Goal: Task Accomplishment & Management: Manage account settings

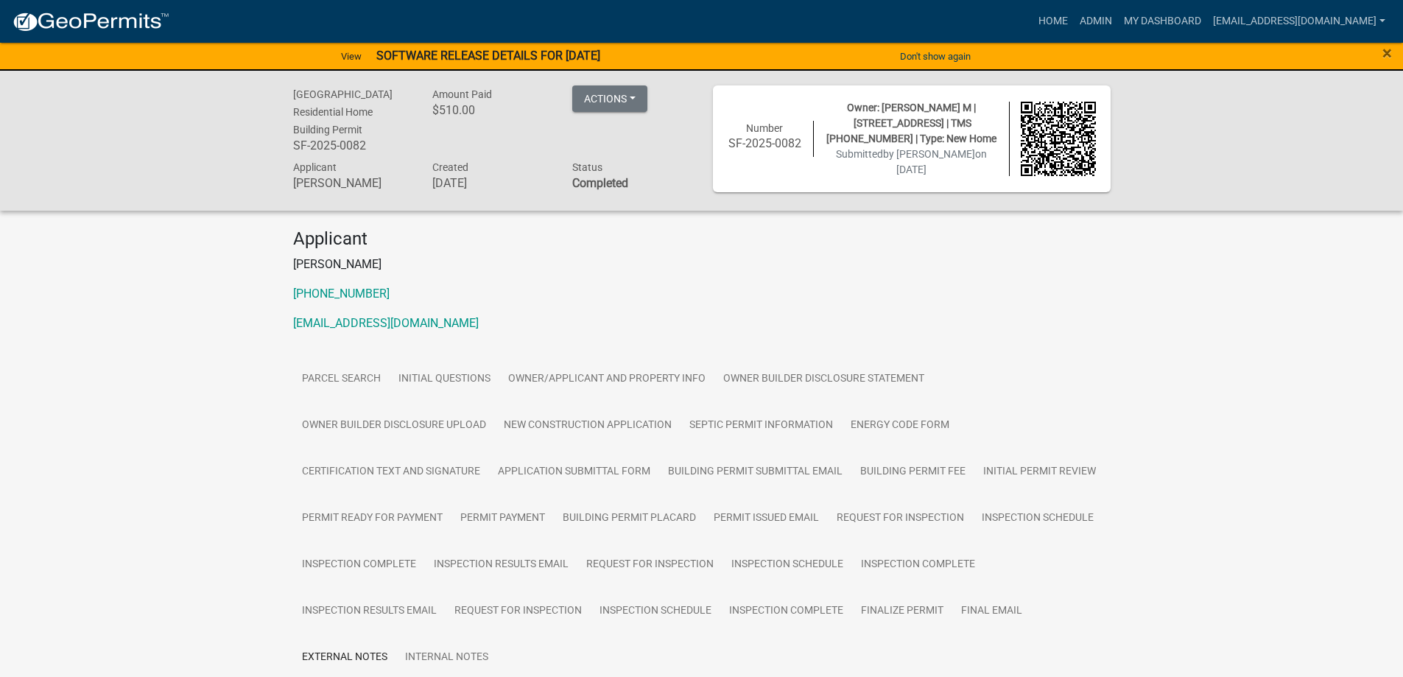
scroll to position [485, 0]
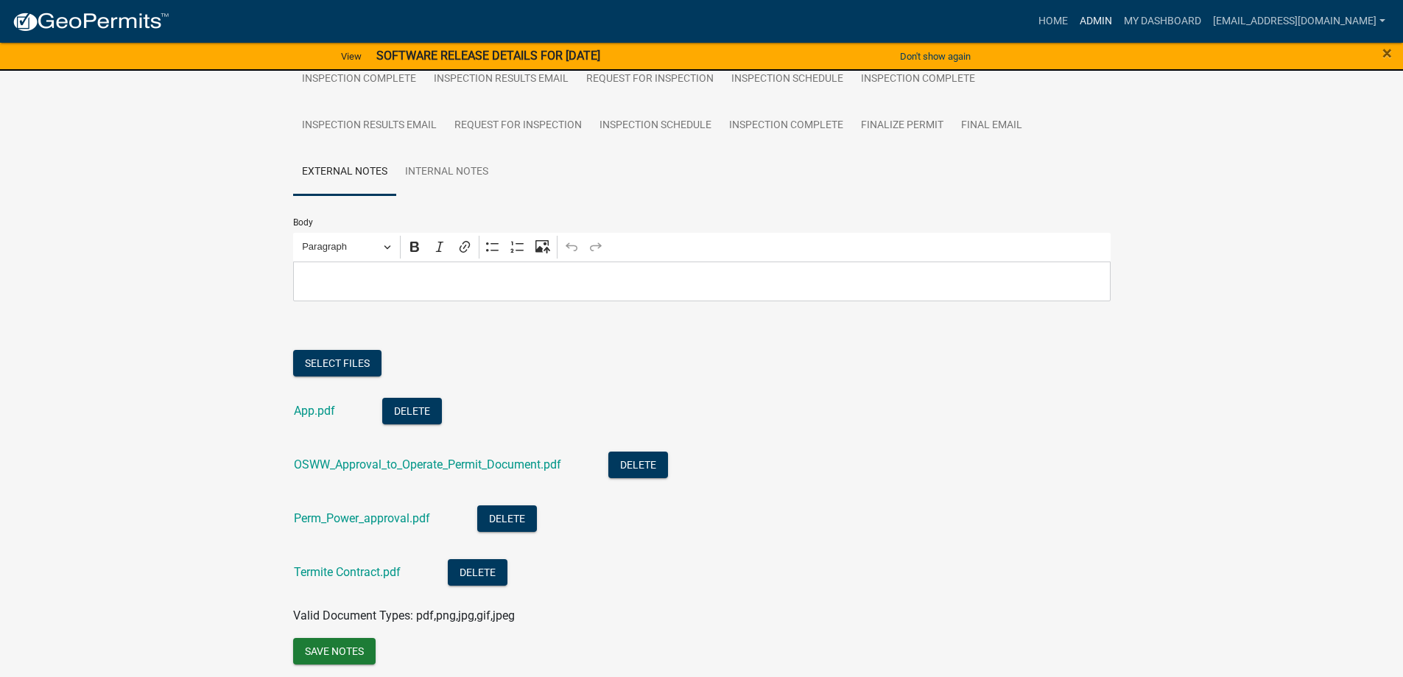
click at [1074, 15] on link "Admin" at bounding box center [1096, 21] width 44 height 28
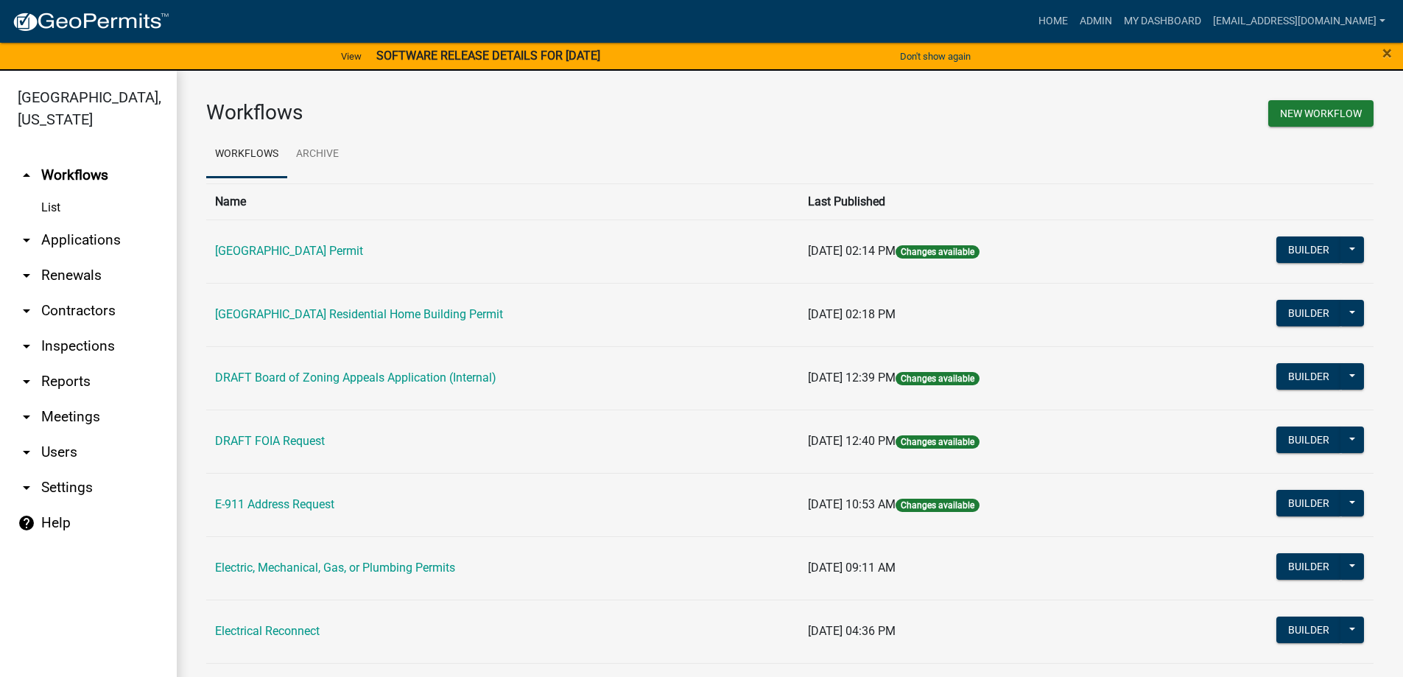
click at [91, 236] on link "arrow_drop_down Applications" at bounding box center [88, 239] width 177 height 35
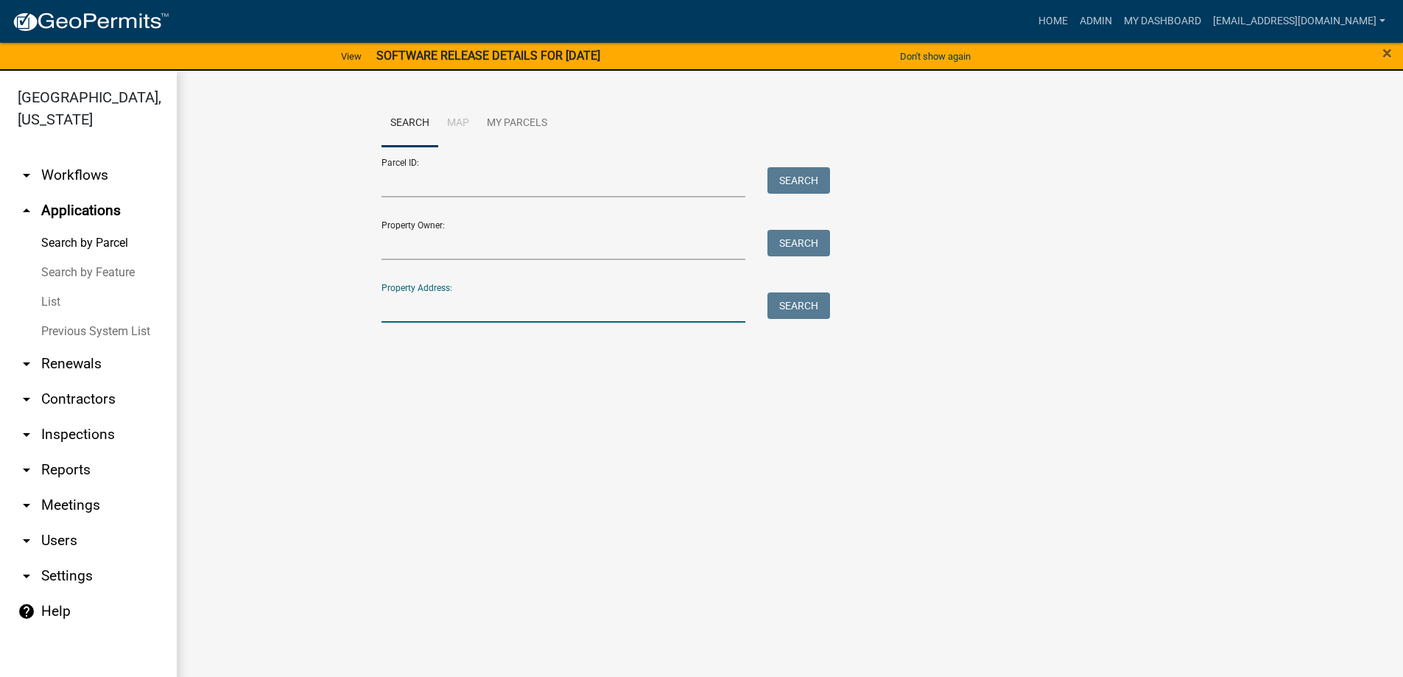
click at [452, 306] on input "Property Address:" at bounding box center [564, 307] width 365 height 30
click at [790, 309] on button "Search" at bounding box center [799, 305] width 63 height 27
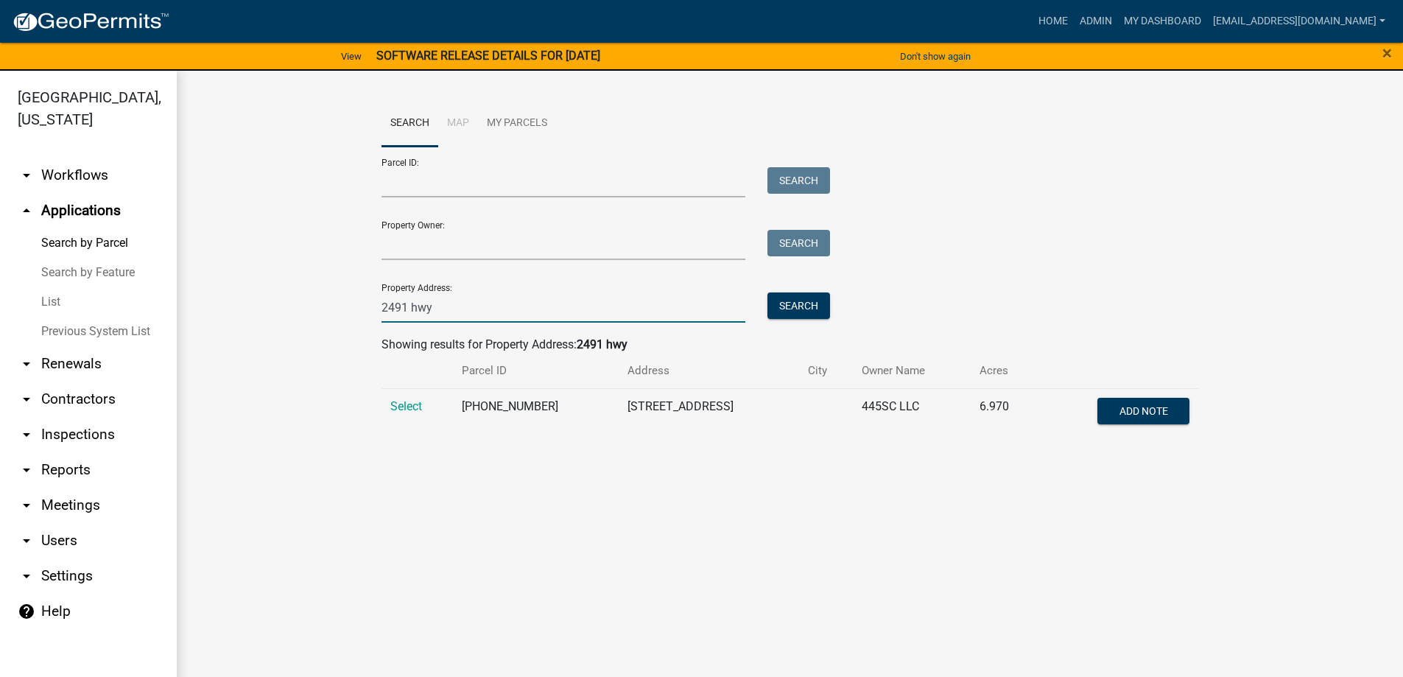
click at [482, 309] on input "2491 hwy" at bounding box center [564, 307] width 365 height 30
type input "2"
type input "621 eak"
click at [788, 301] on button "Search" at bounding box center [799, 305] width 63 height 27
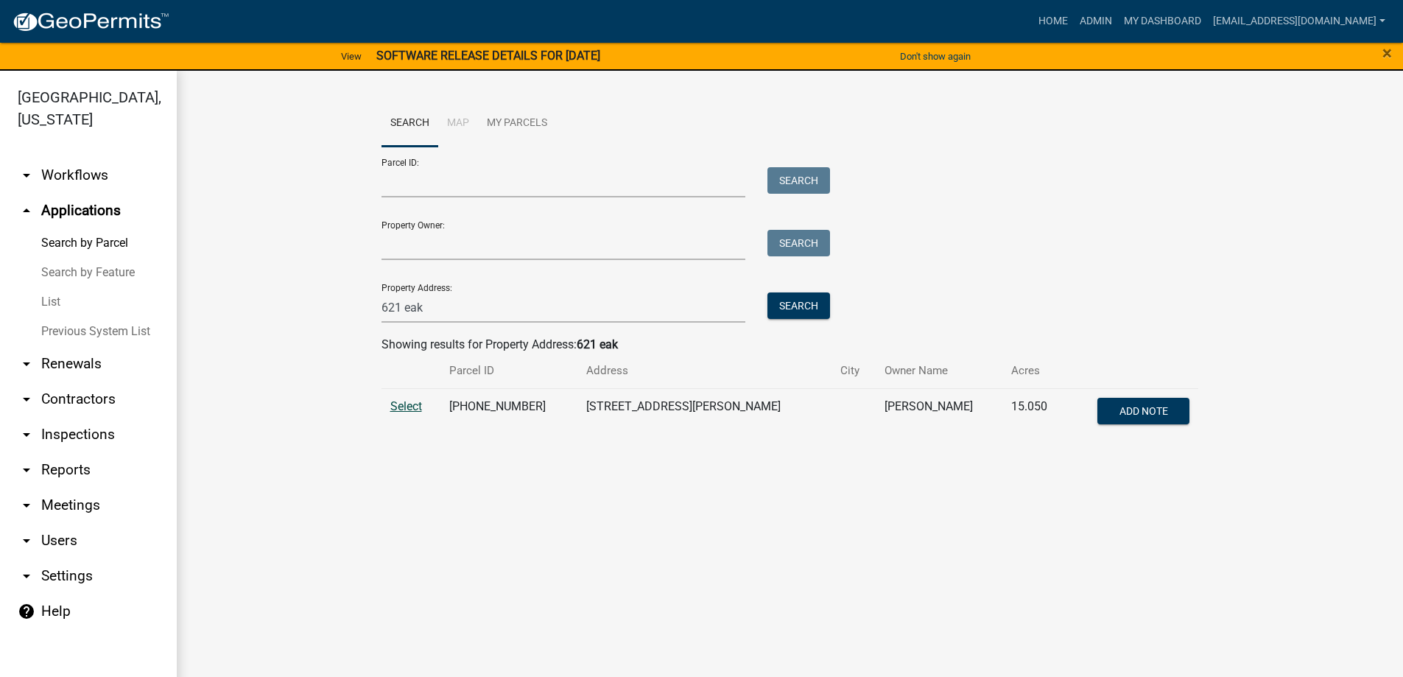
click at [404, 405] on span "Select" at bounding box center [406, 406] width 32 height 14
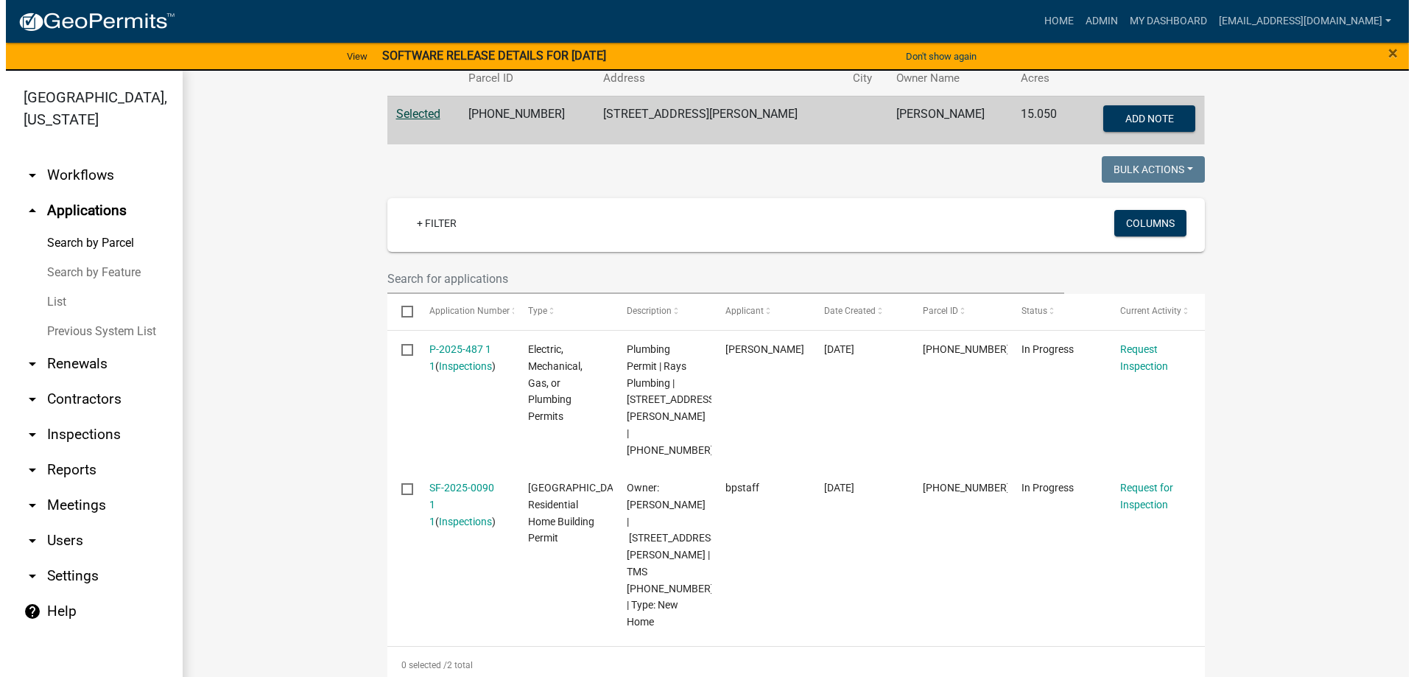
scroll to position [295, 0]
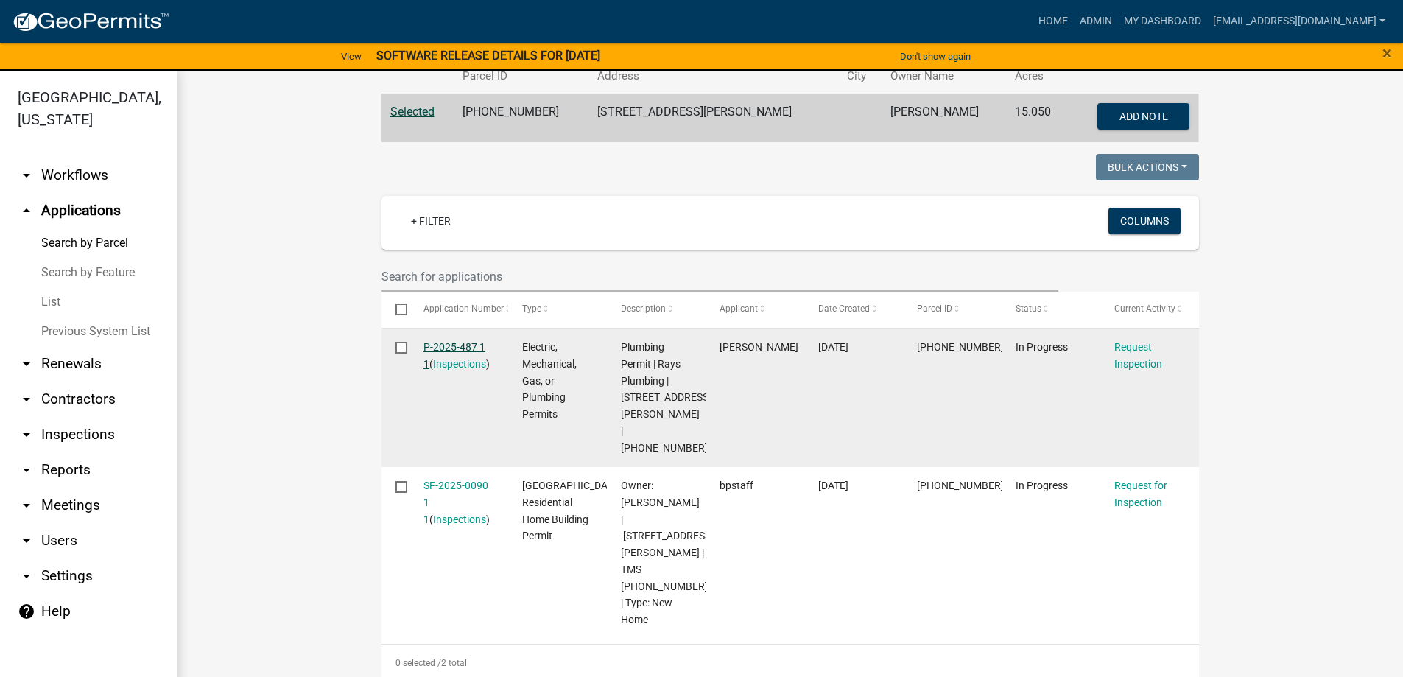
click at [446, 346] on link "P-2025-487 1 1" at bounding box center [455, 355] width 62 height 29
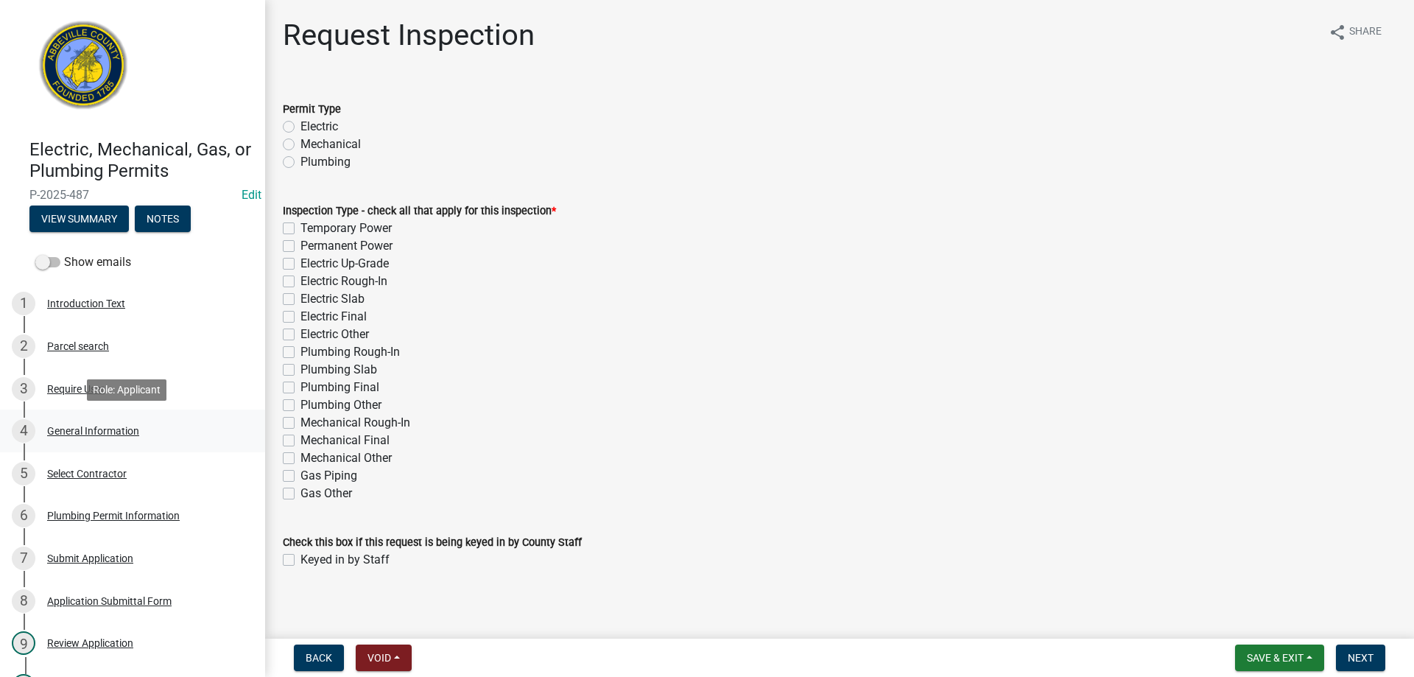
click at [94, 429] on div "General Information" at bounding box center [93, 431] width 92 height 10
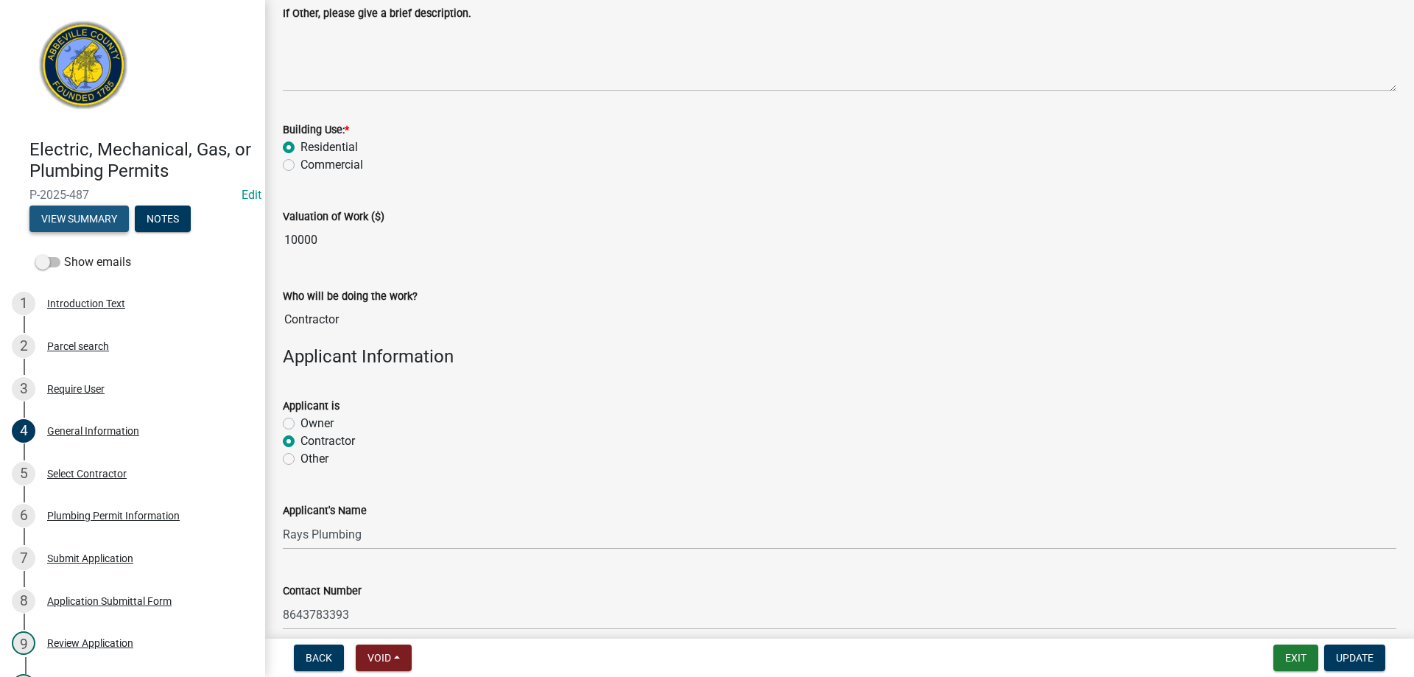
click at [91, 217] on button "View Summary" at bounding box center [78, 219] width 99 height 27
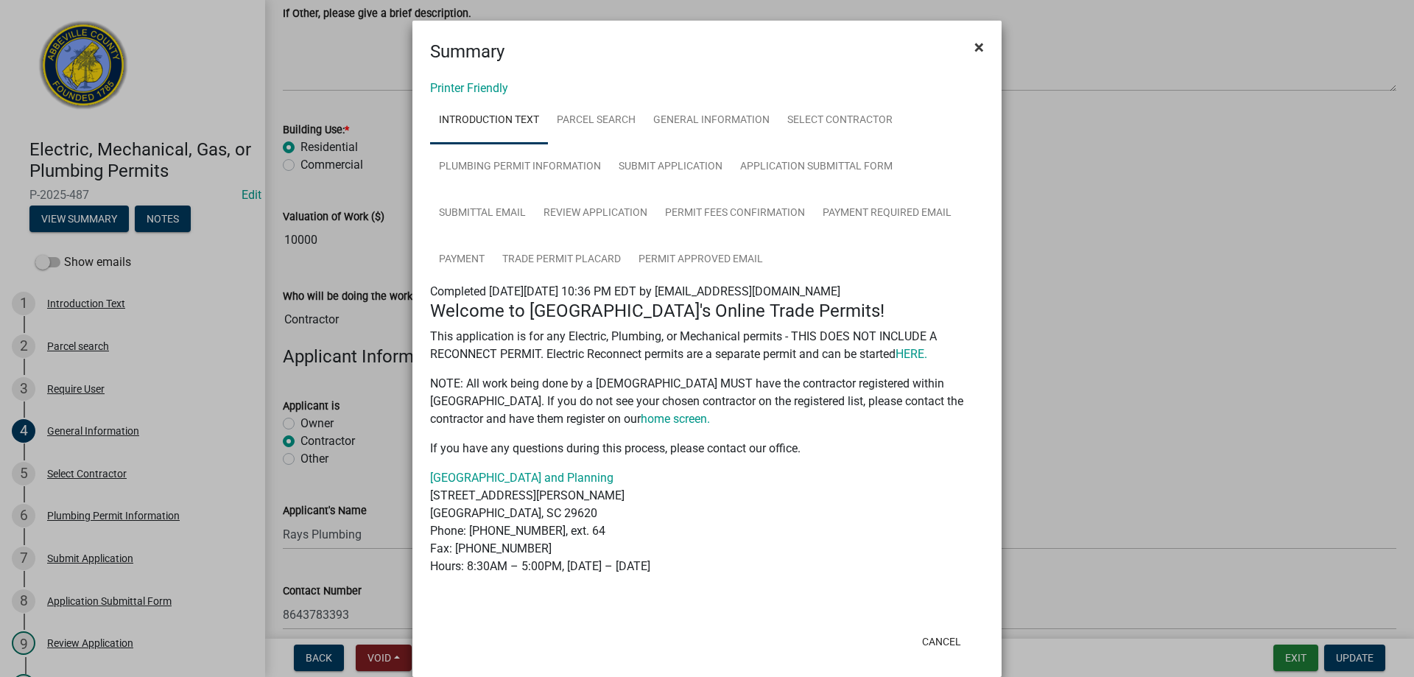
click at [974, 46] on span "×" at bounding box center [979, 47] width 10 height 21
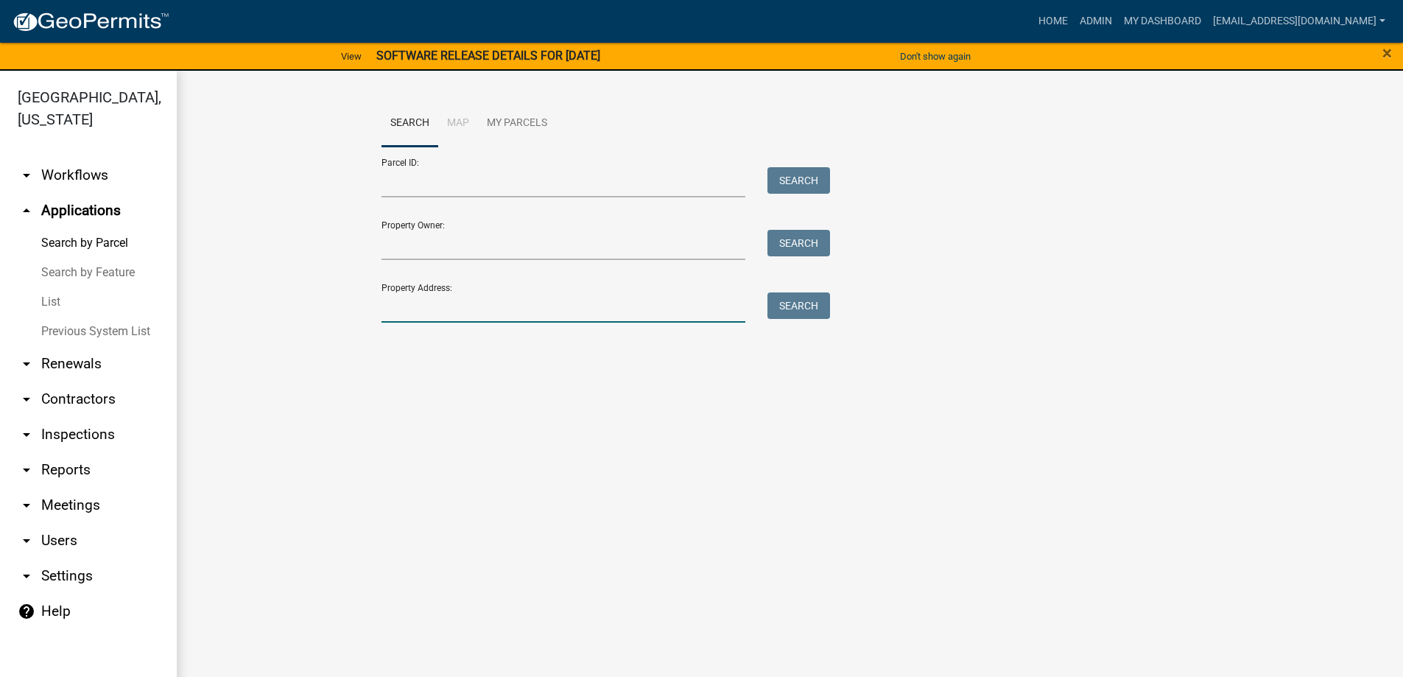
click at [483, 306] on input "Property Address:" at bounding box center [564, 307] width 365 height 30
type input "621 [PERSON_NAME]"
click at [798, 306] on button "Search" at bounding box center [799, 305] width 63 height 27
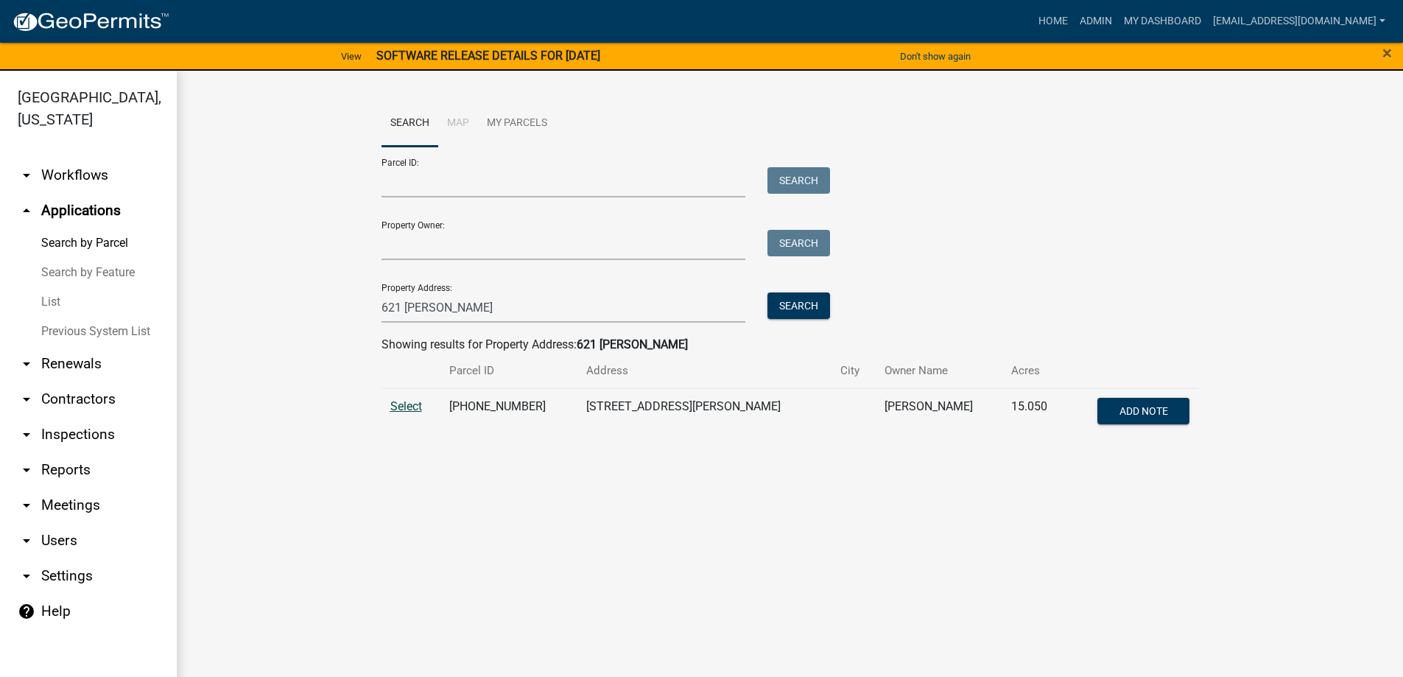
click at [396, 402] on span "Select" at bounding box center [406, 406] width 32 height 14
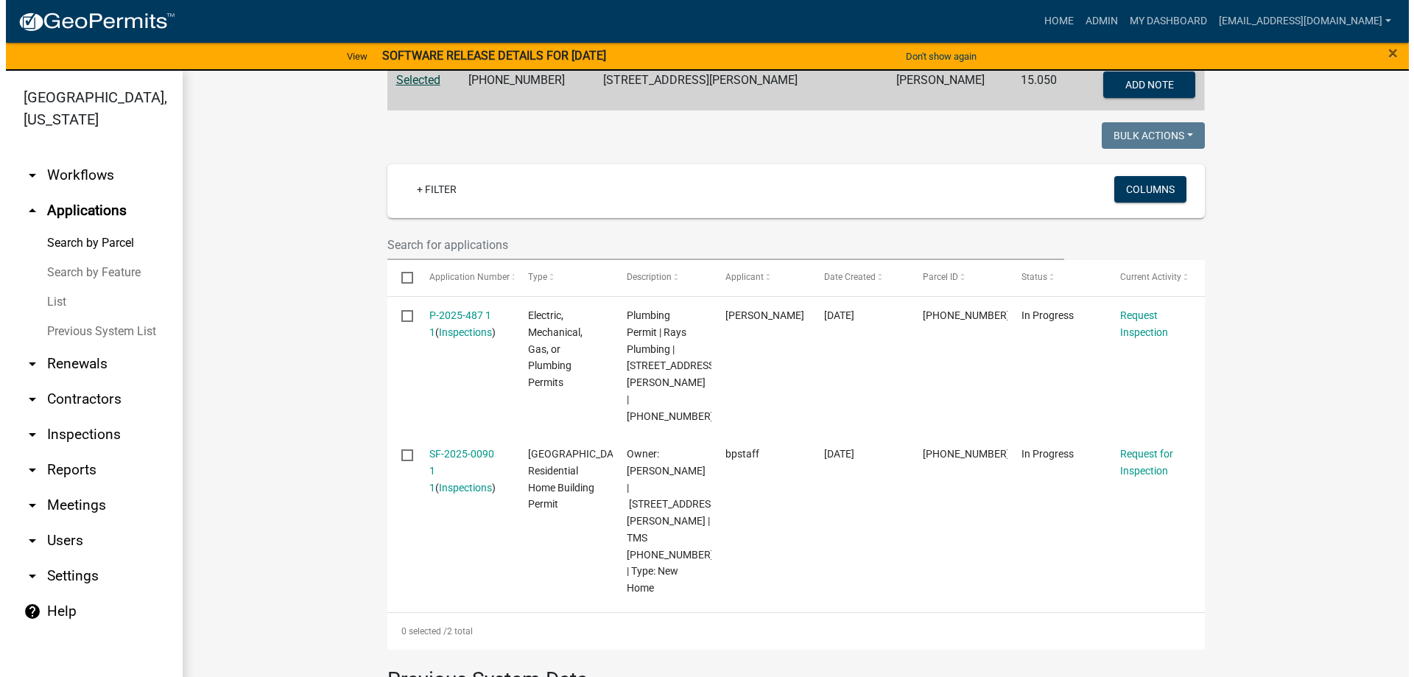
scroll to position [368, 0]
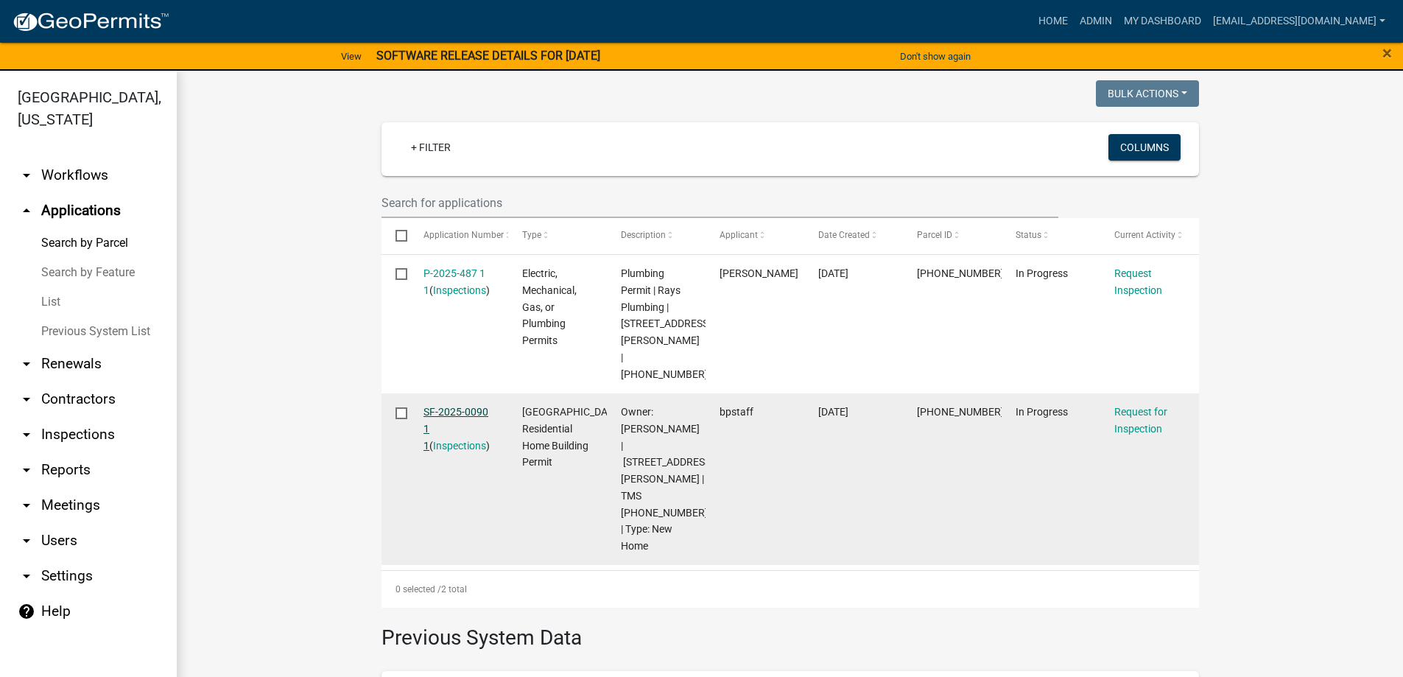
click at [433, 406] on link "SF-2025-0090 1 1" at bounding box center [456, 429] width 65 height 46
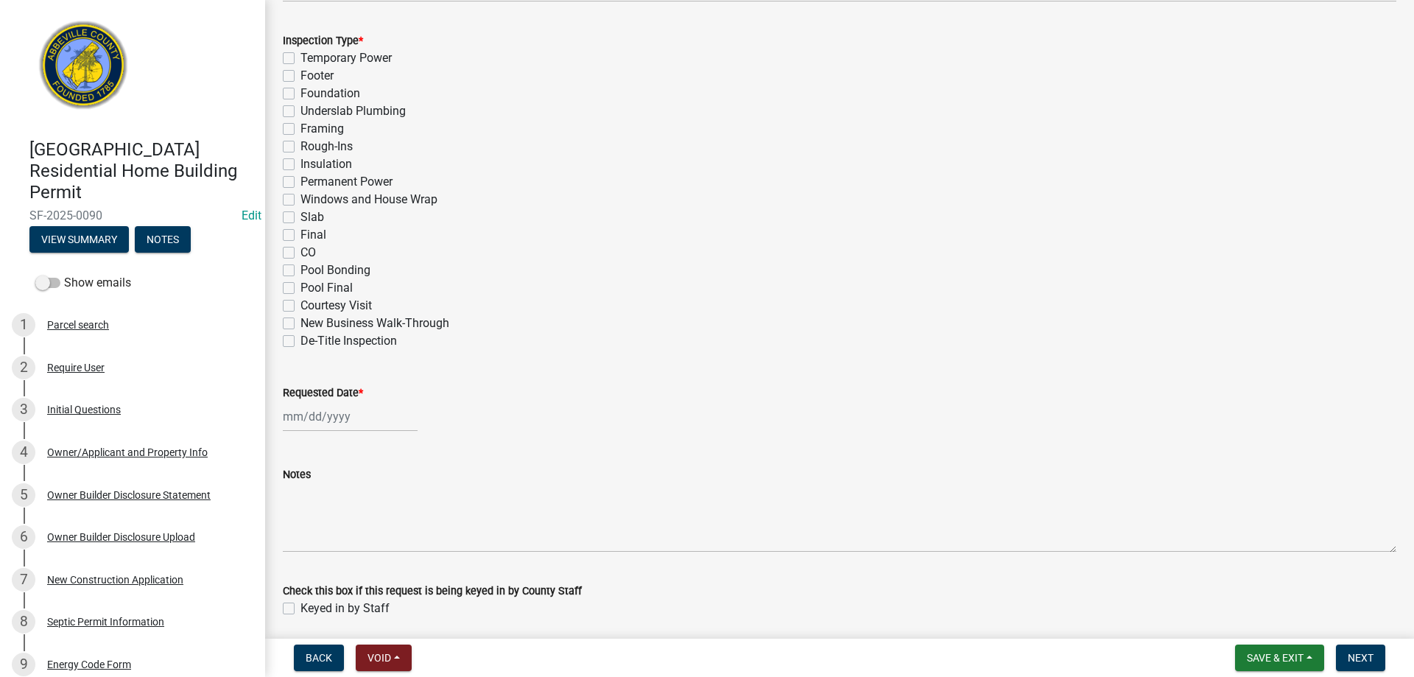
scroll to position [718, 0]
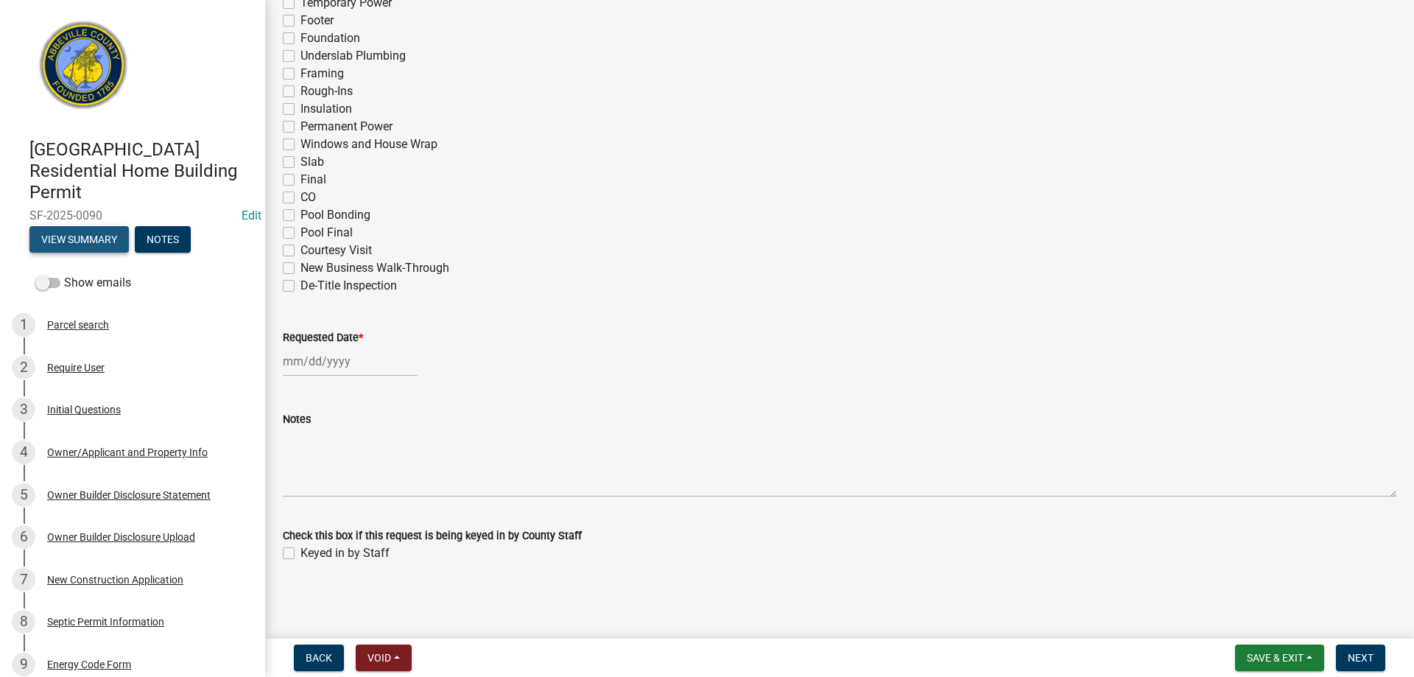
click at [83, 240] on button "View Summary" at bounding box center [78, 239] width 99 height 27
